Goal: Transaction & Acquisition: Purchase product/service

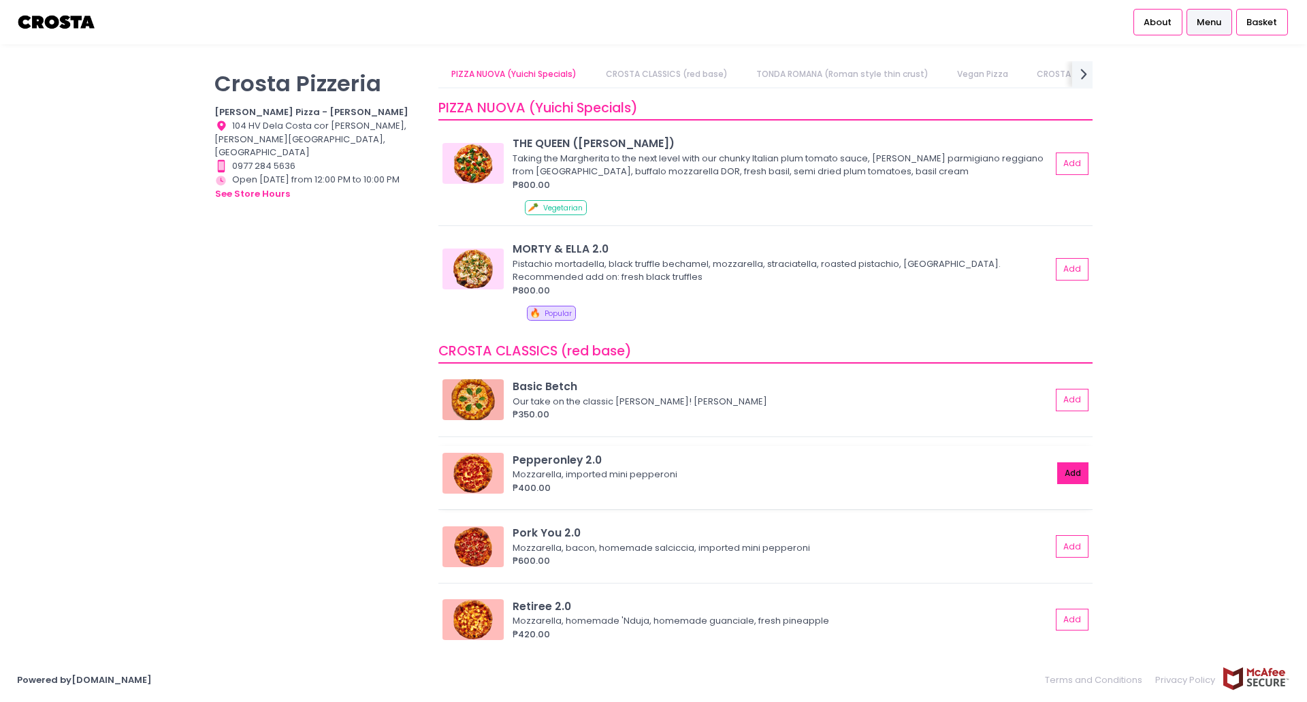
click at [1065, 472] on button "Add" at bounding box center [1072, 473] width 31 height 22
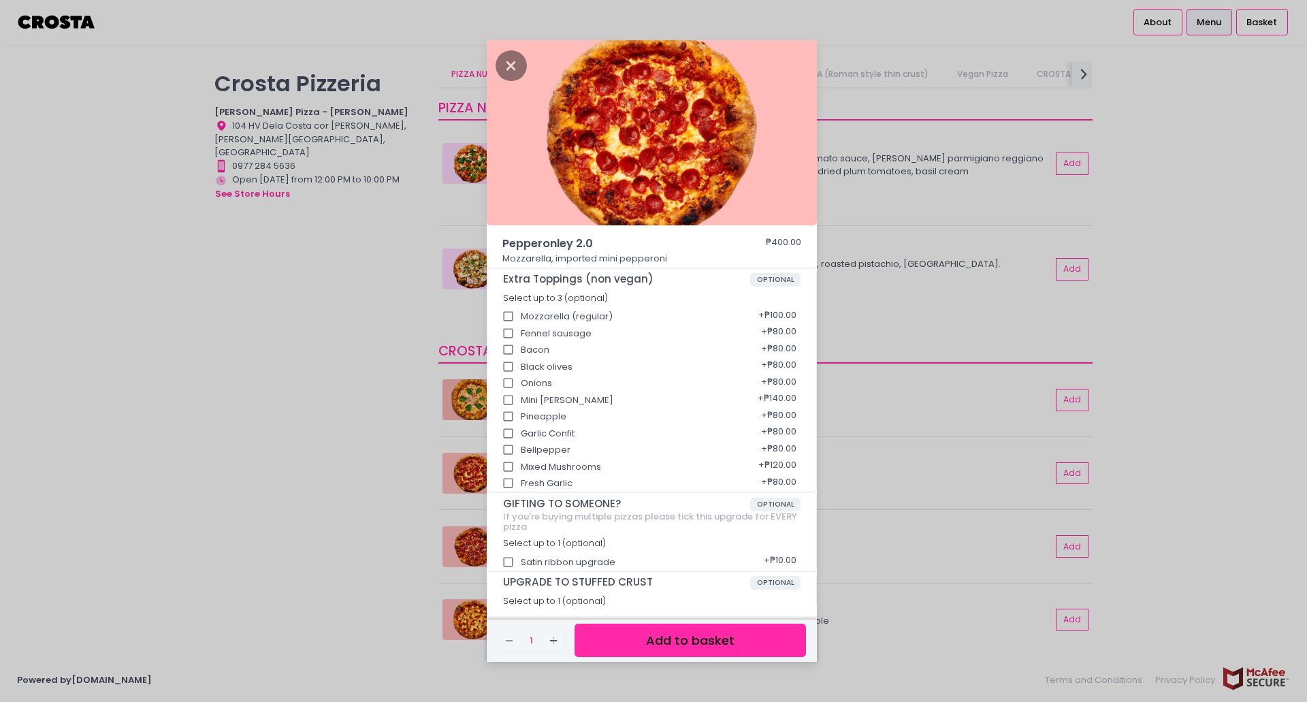
click at [646, 637] on button "Add to basket" at bounding box center [690, 640] width 231 height 33
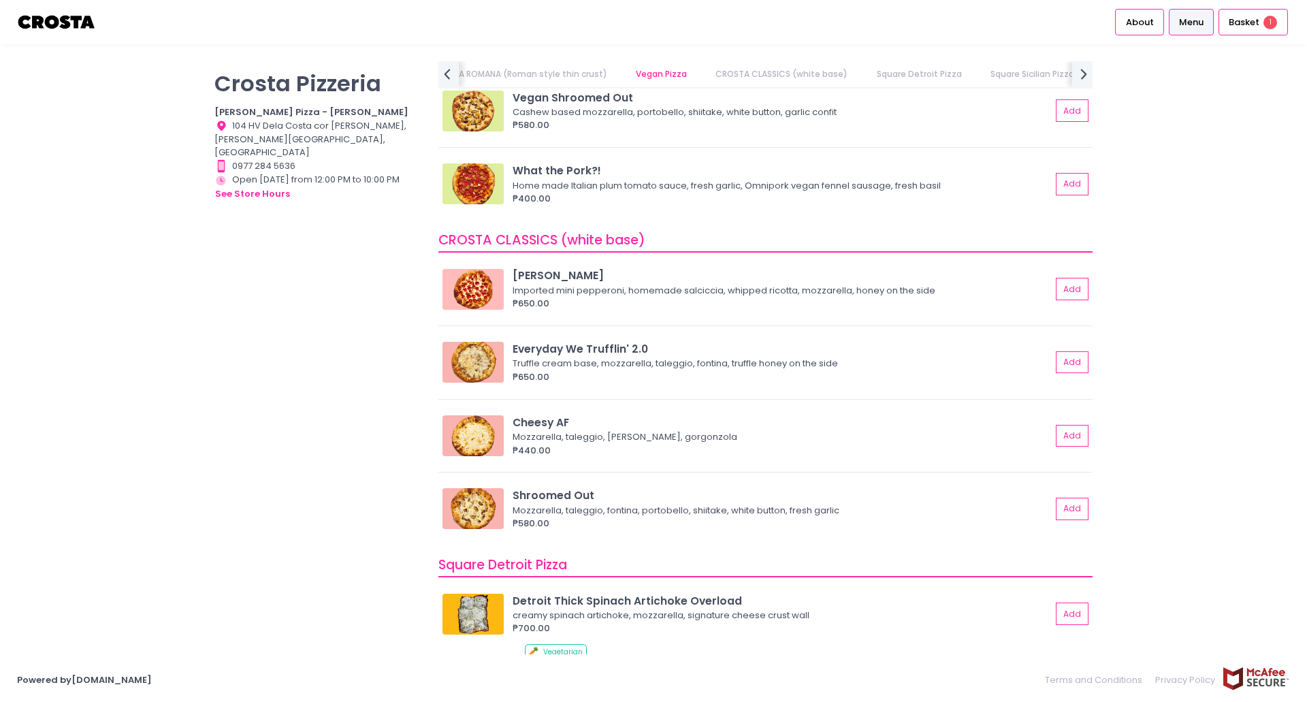
scroll to position [699, 0]
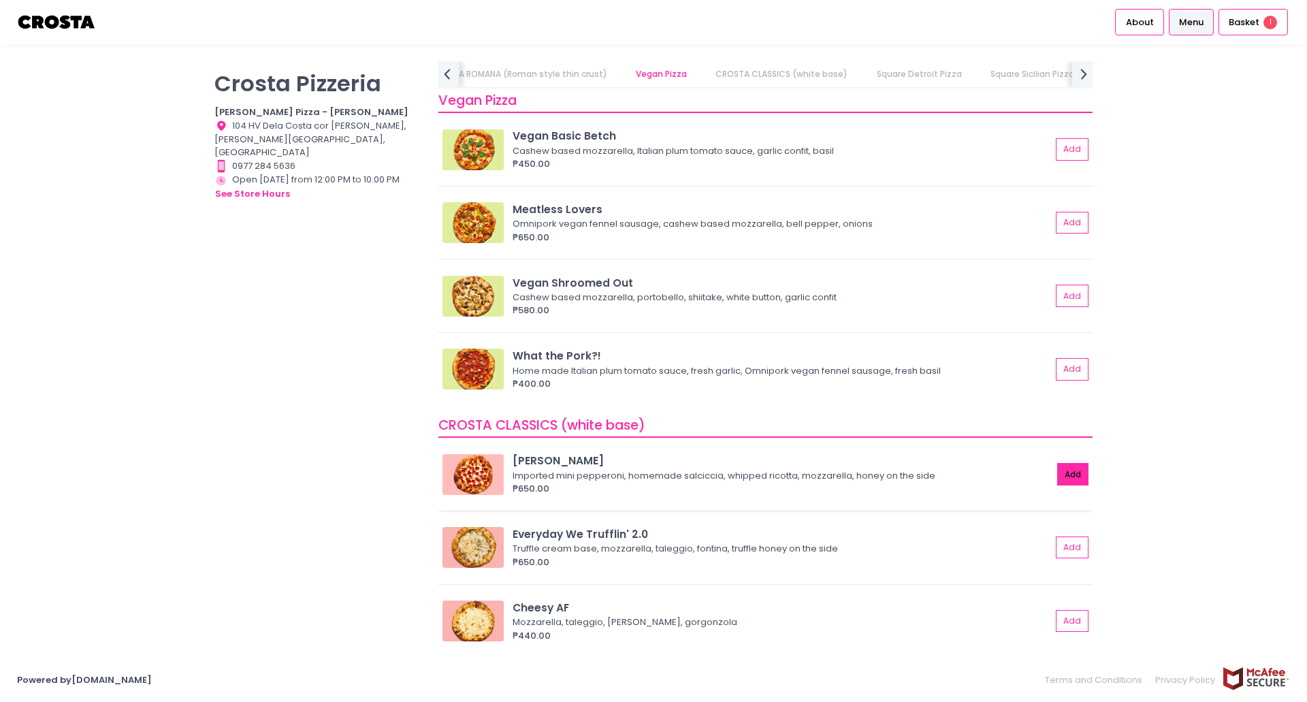
click at [1067, 477] on button "Add" at bounding box center [1072, 474] width 31 height 22
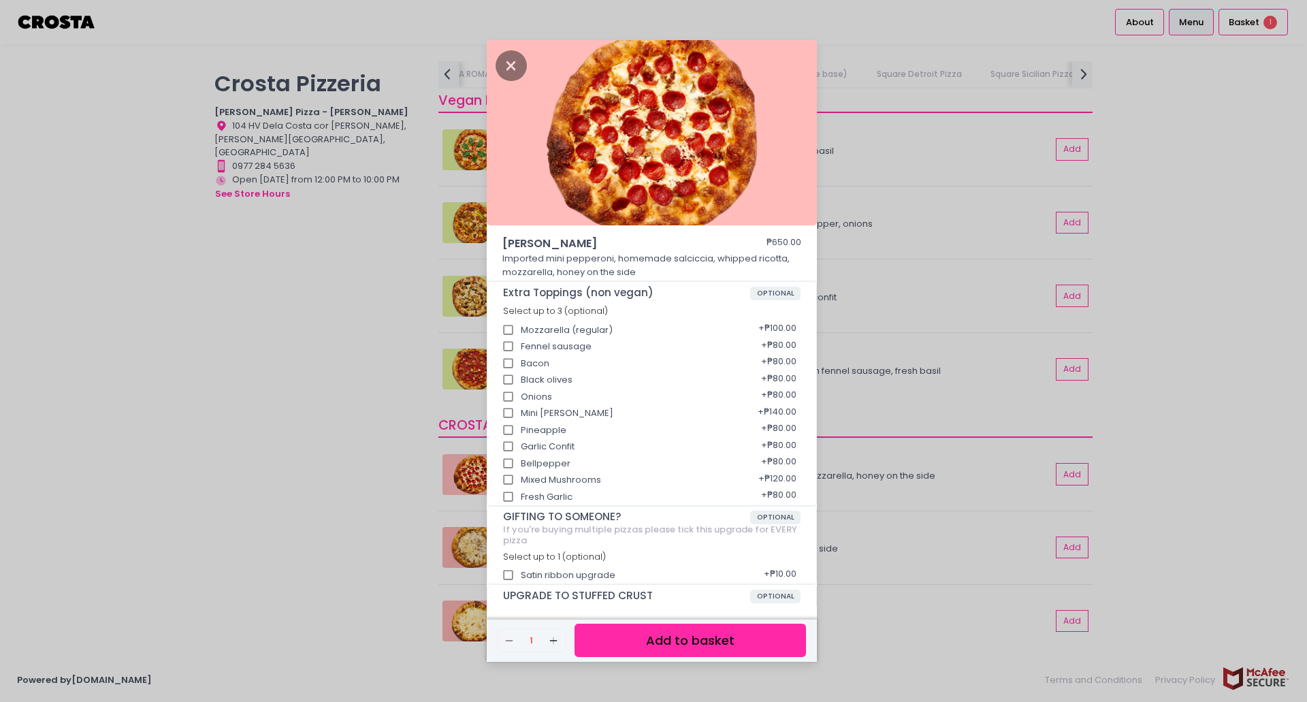
click at [662, 636] on button "Add to basket" at bounding box center [690, 640] width 231 height 33
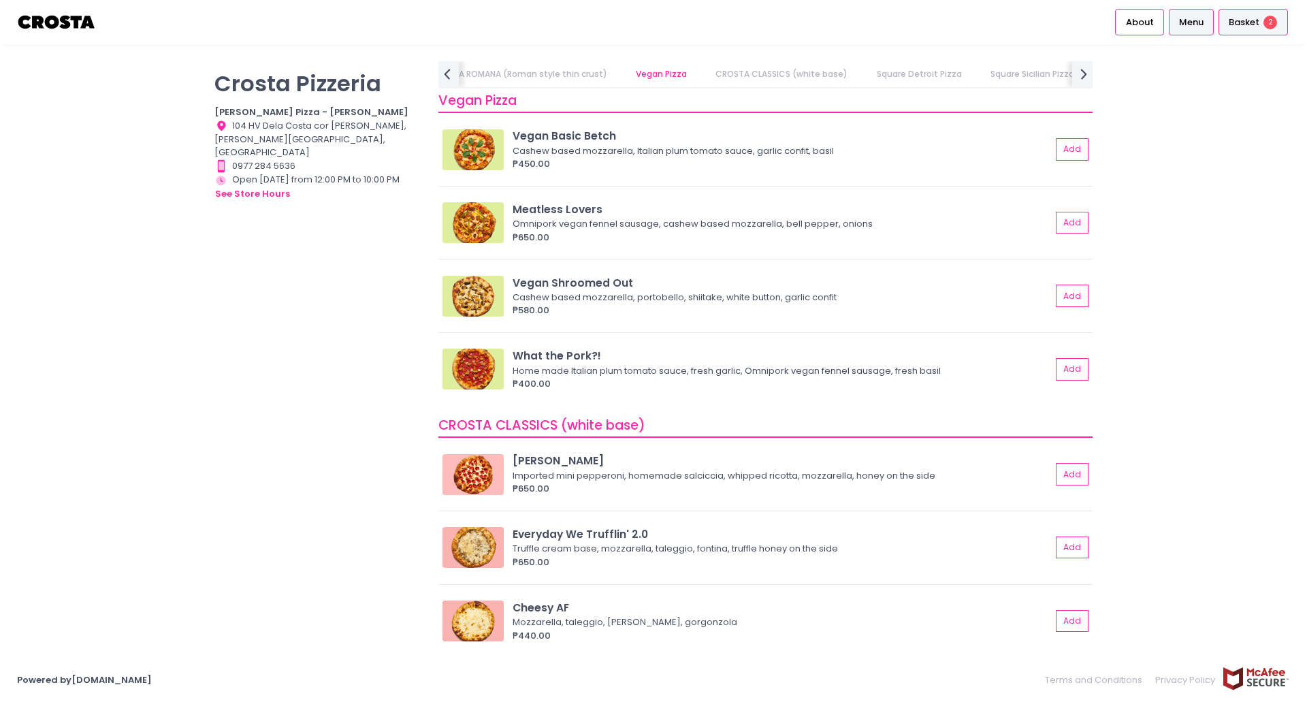
click at [1249, 22] on span "Basket" at bounding box center [1244, 23] width 31 height 14
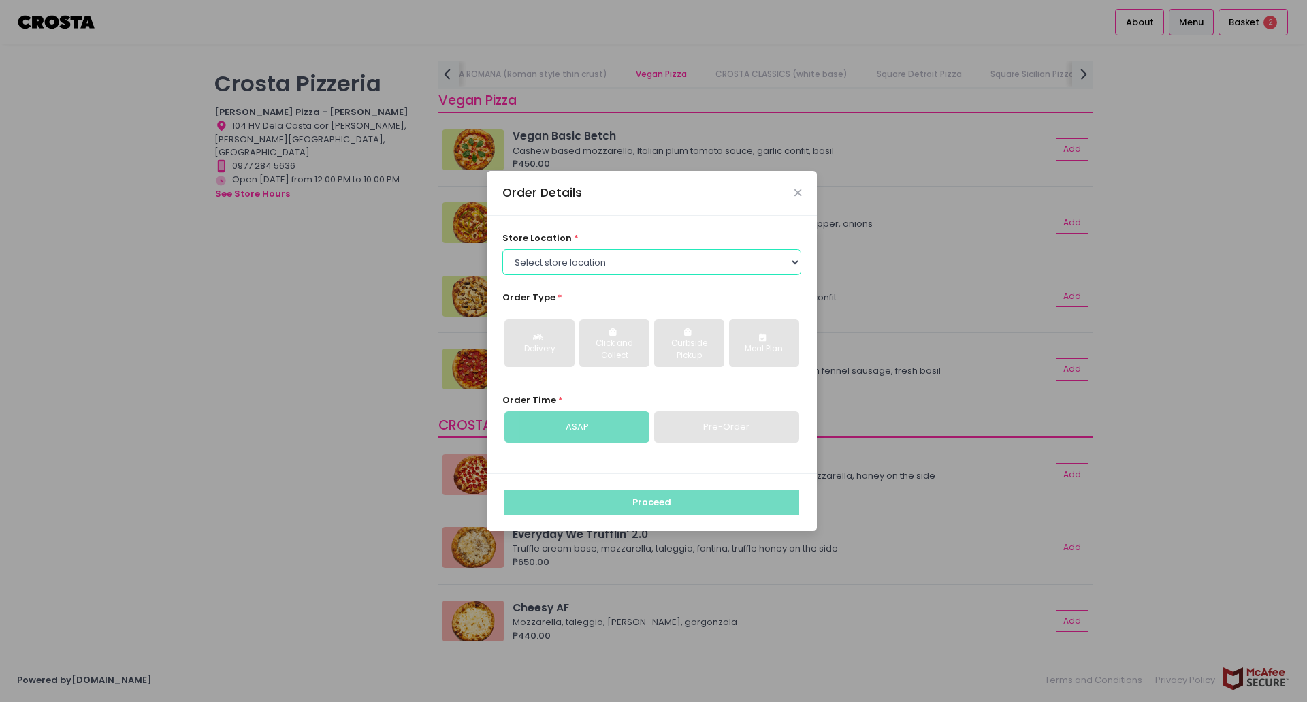
click at [769, 251] on select "Select store location [PERSON_NAME] Pizza - [PERSON_NAME] Pizza - [GEOGRAPHIC_D…" at bounding box center [652, 262] width 300 height 26
select select "5fabb2e53664a8677beaeb89"
click at [502, 249] on select "Select store location [PERSON_NAME] Pizza - [PERSON_NAME] Pizza - [GEOGRAPHIC_D…" at bounding box center [652, 262] width 300 height 26
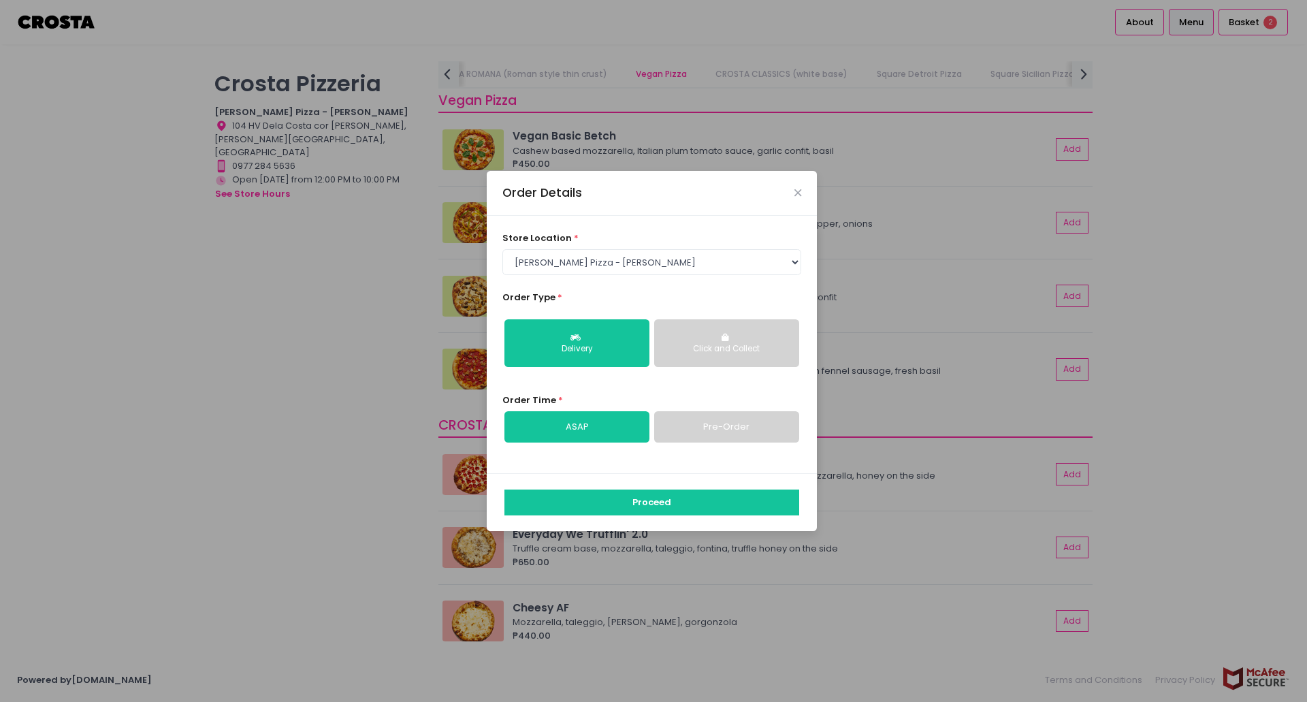
click at [709, 338] on button "Click and Collect" at bounding box center [726, 343] width 145 height 48
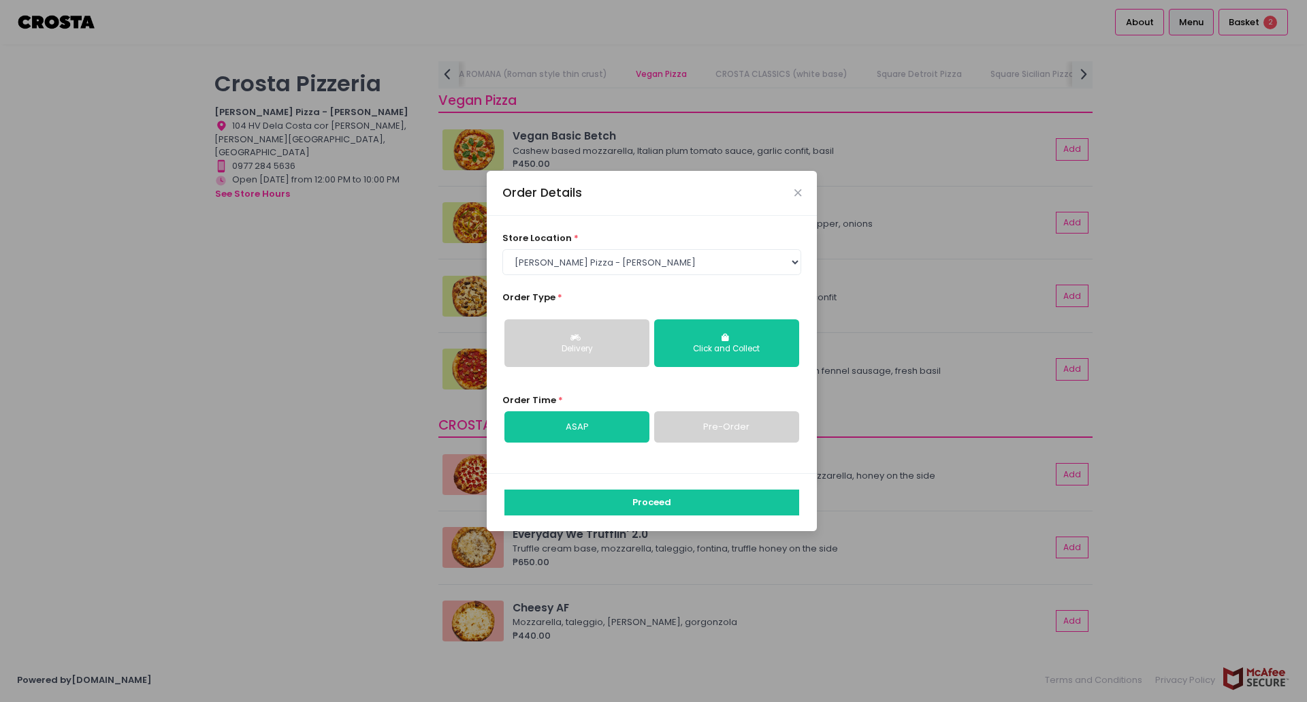
click at [725, 428] on link "Pre-Order" at bounding box center [726, 426] width 145 height 31
select select "[DATE]"
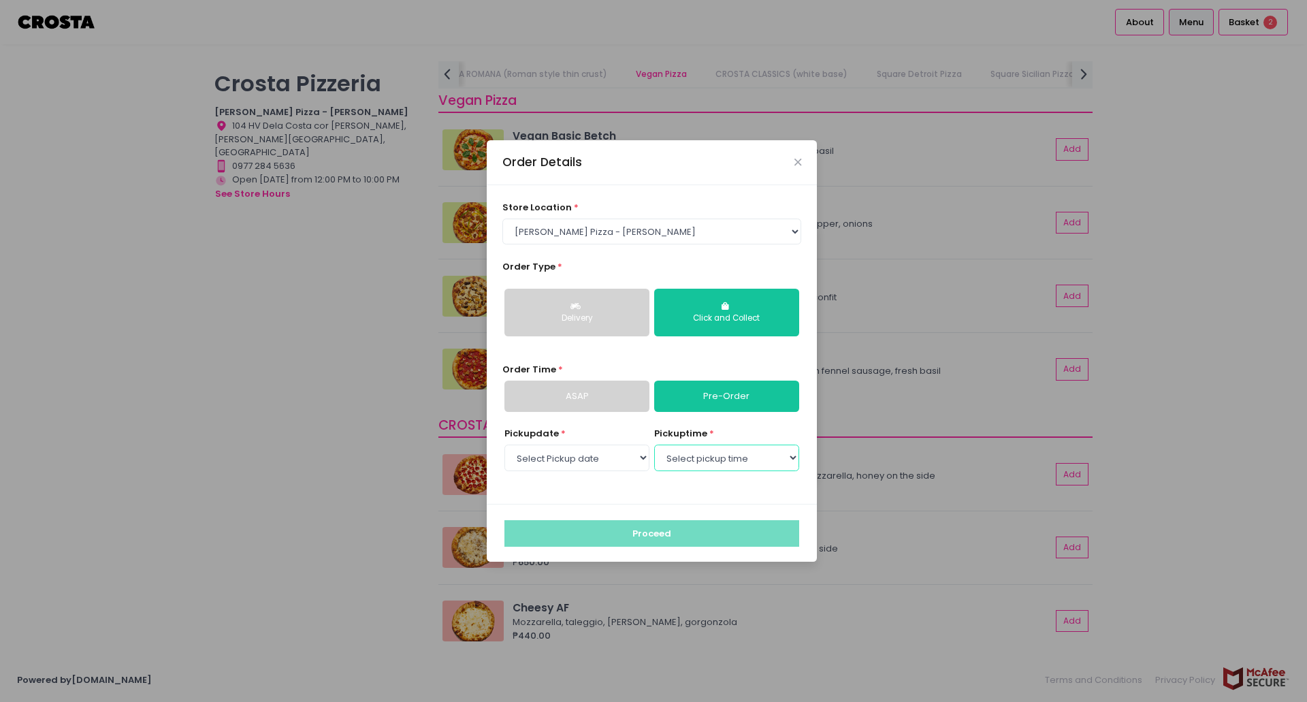
click at [777, 458] on select "Select pickup time 05:00 PM - 05:30 PM 05:30 PM - 06:00 PM 06:00 PM - 06:30 PM …" at bounding box center [726, 458] width 145 height 26
select select "17:30"
click at [654, 445] on select "Select pickup time 05:00 PM - 05:30 PM 05:30 PM - 06:00 PM 06:00 PM - 06:30 PM …" at bounding box center [726, 458] width 145 height 26
click at [674, 536] on button "Proceed" at bounding box center [651, 533] width 295 height 26
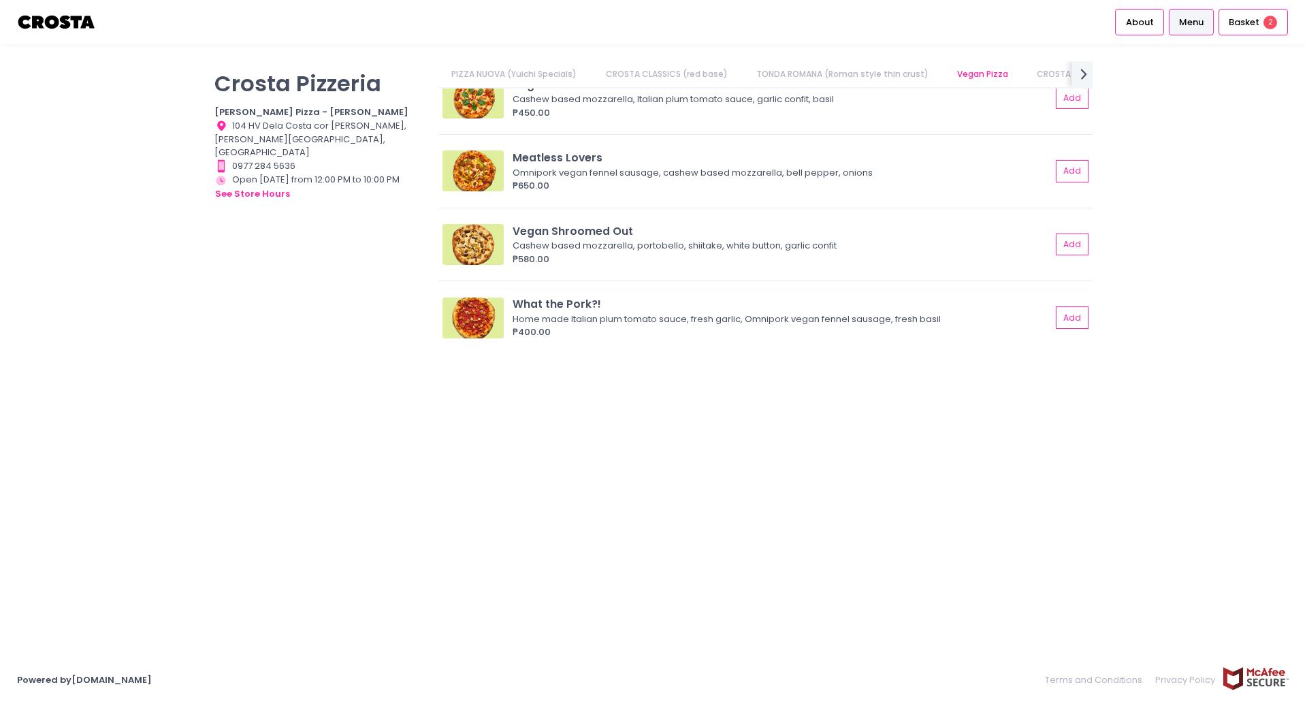
scroll to position [0, 227]
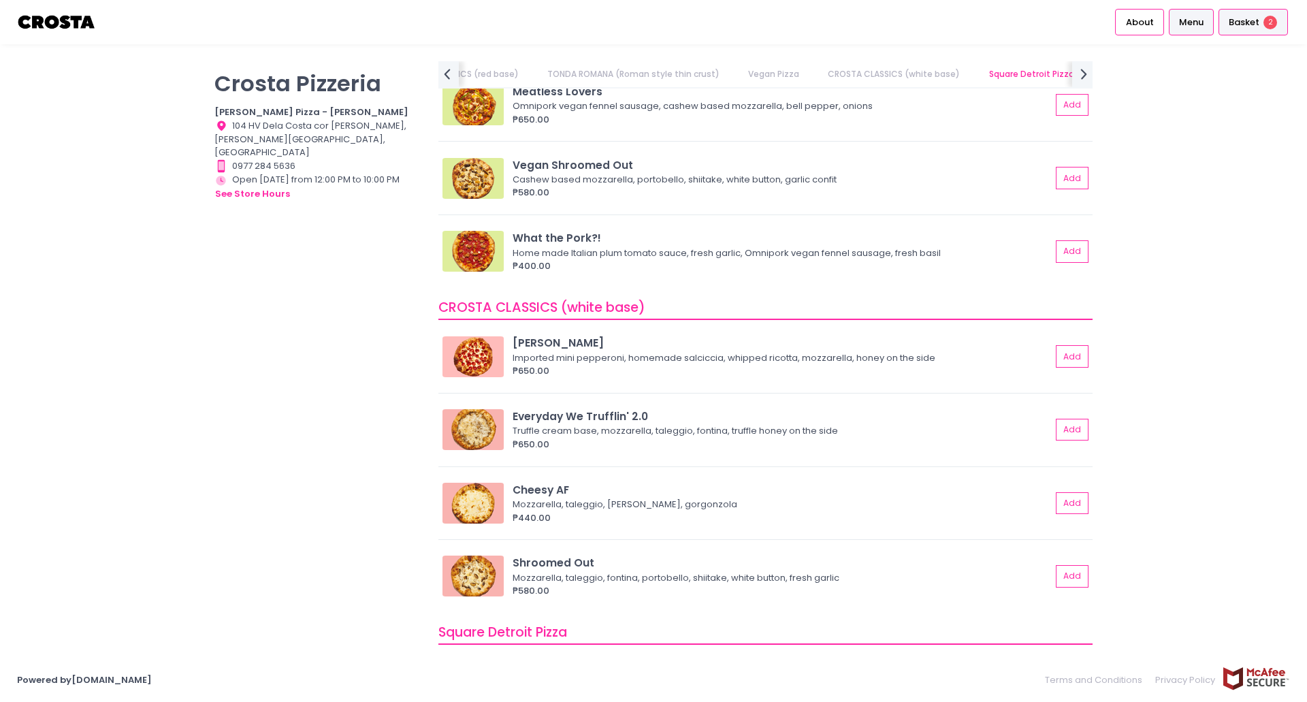
click at [1246, 24] on span "Basket" at bounding box center [1244, 23] width 31 height 14
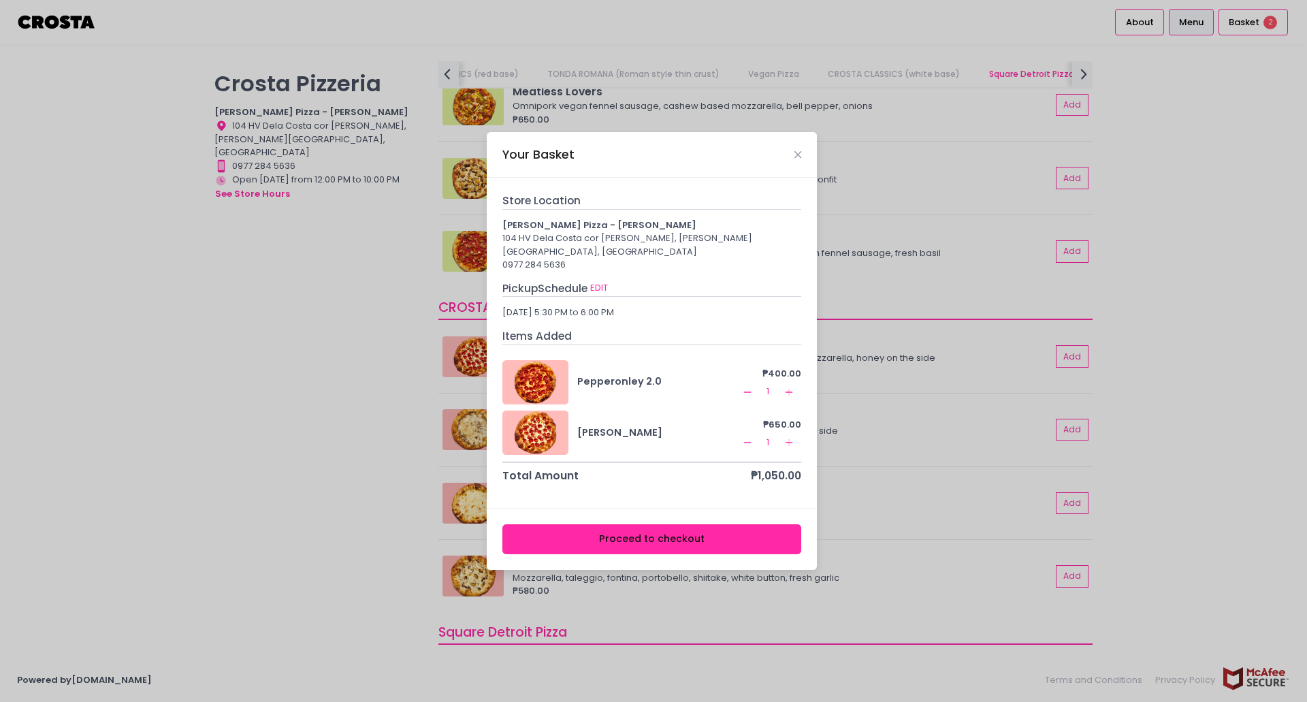
click at [693, 535] on button "Proceed to checkout" at bounding box center [652, 539] width 300 height 31
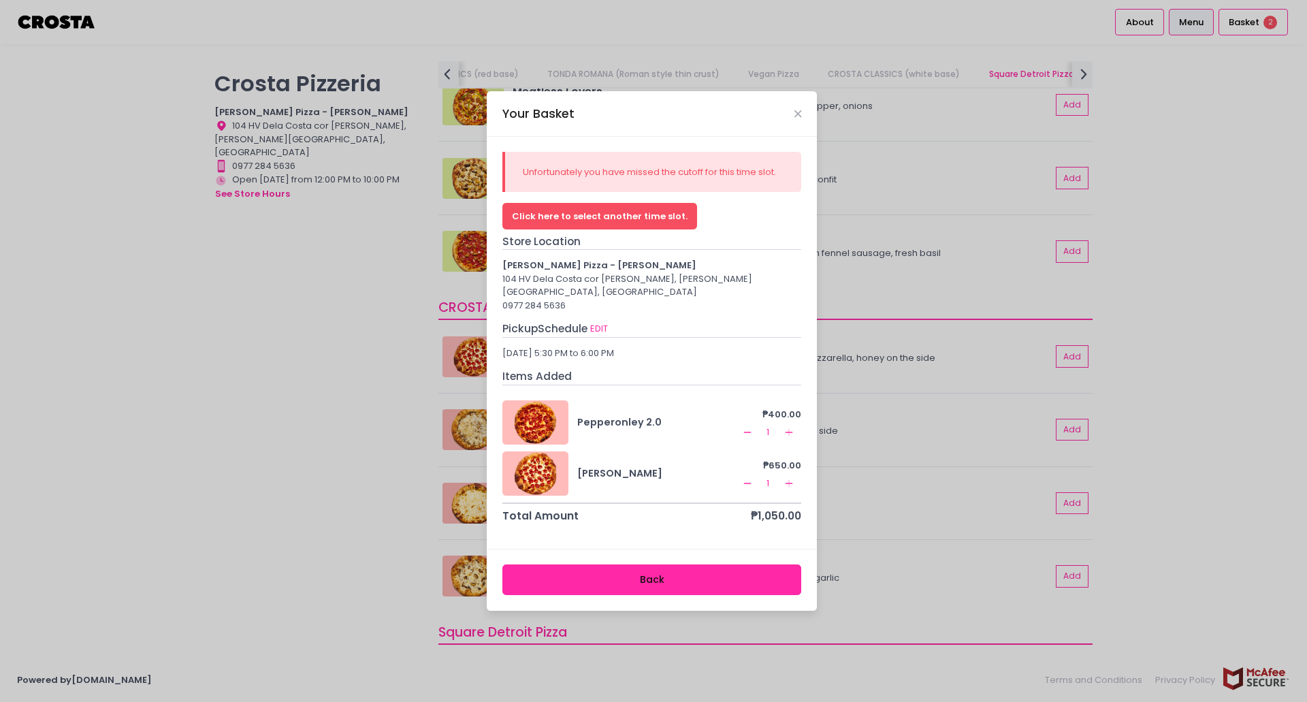
click at [633, 222] on button "Click here to select another time slot." at bounding box center [599, 216] width 195 height 26
select select "5fabb2e53664a8677beaeb89"
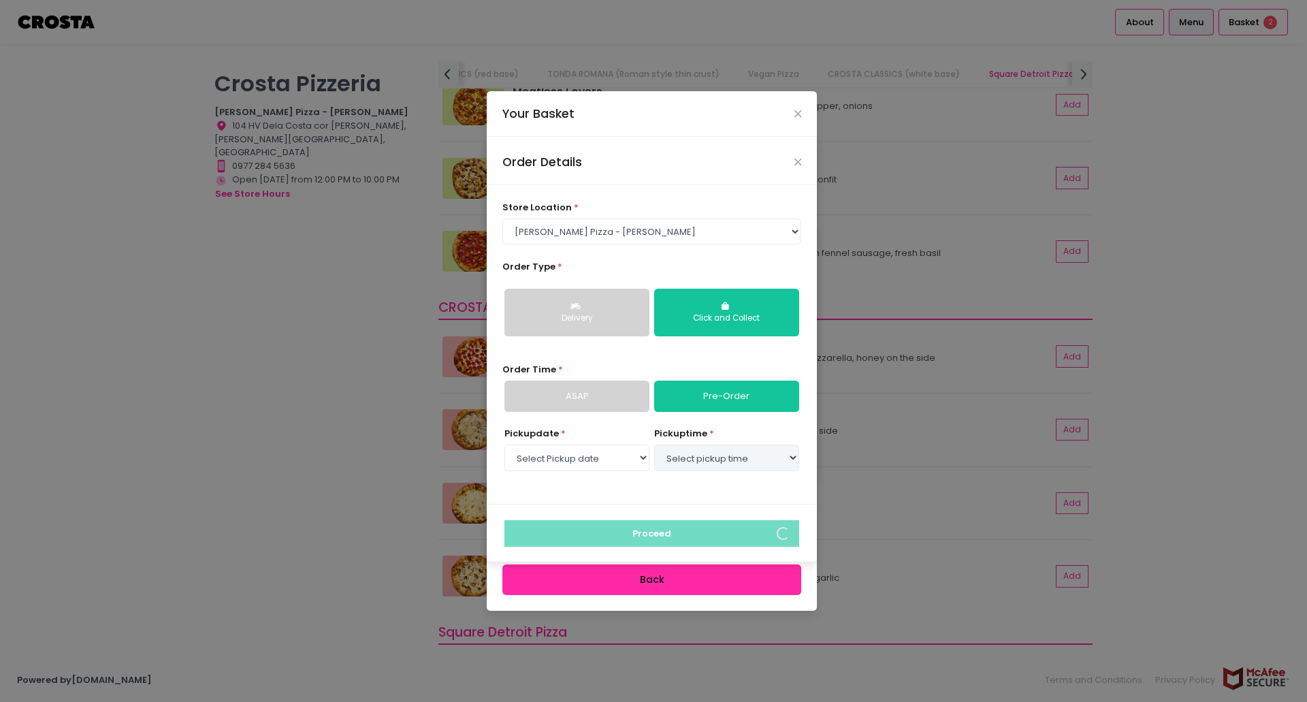
select select "[DATE]"
click at [750, 455] on select "Select pickup time 05:00 PM - 05:30 PM 05:30 PM - 06:00 PM 06:00 PM - 06:30 PM …" at bounding box center [726, 458] width 145 height 26
select select "18:00"
click at [654, 445] on select "Select pickup time 05:00 PM - 05:30 PM 05:30 PM - 06:00 PM 06:00 PM - 06:30 PM …" at bounding box center [726, 458] width 145 height 26
click at [797, 117] on div "Order Details store location * Select store location [PERSON_NAME] Pizza - [PER…" at bounding box center [653, 351] width 1307 height 702
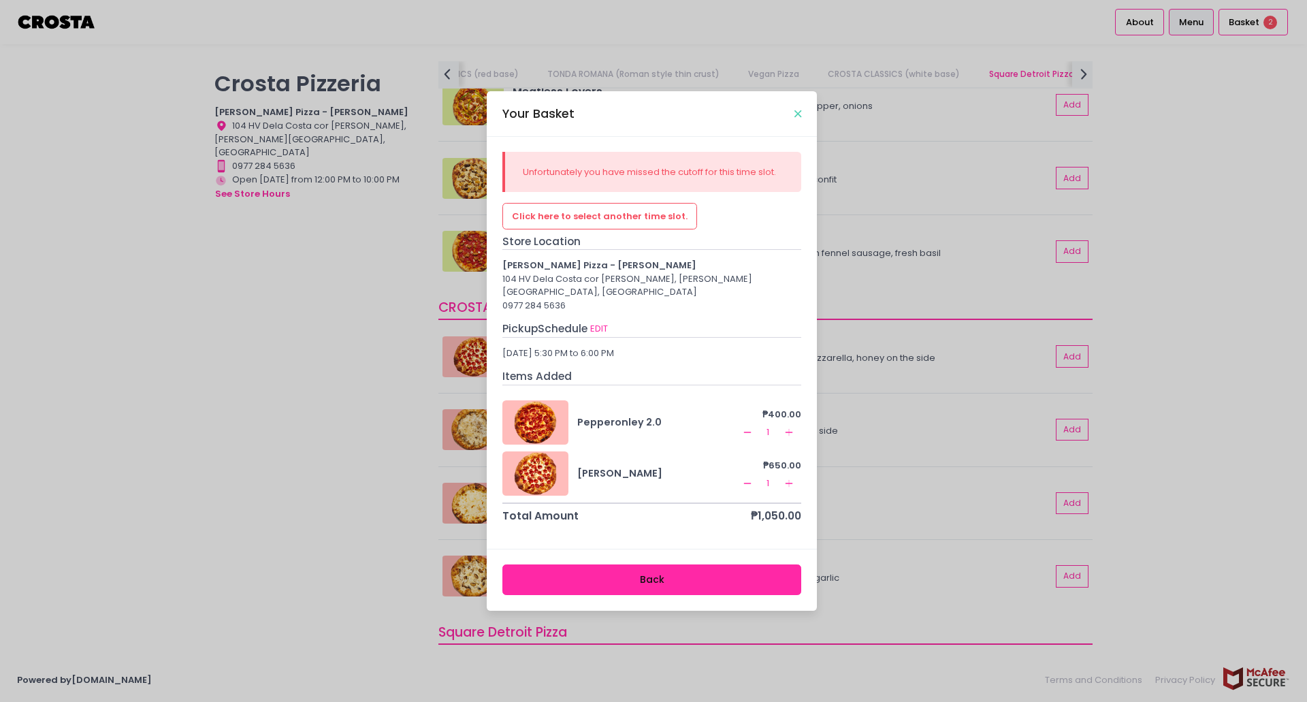
click at [797, 119] on icon "Close" at bounding box center [797, 114] width 7 height 10
